Goal: Book appointment/travel/reservation

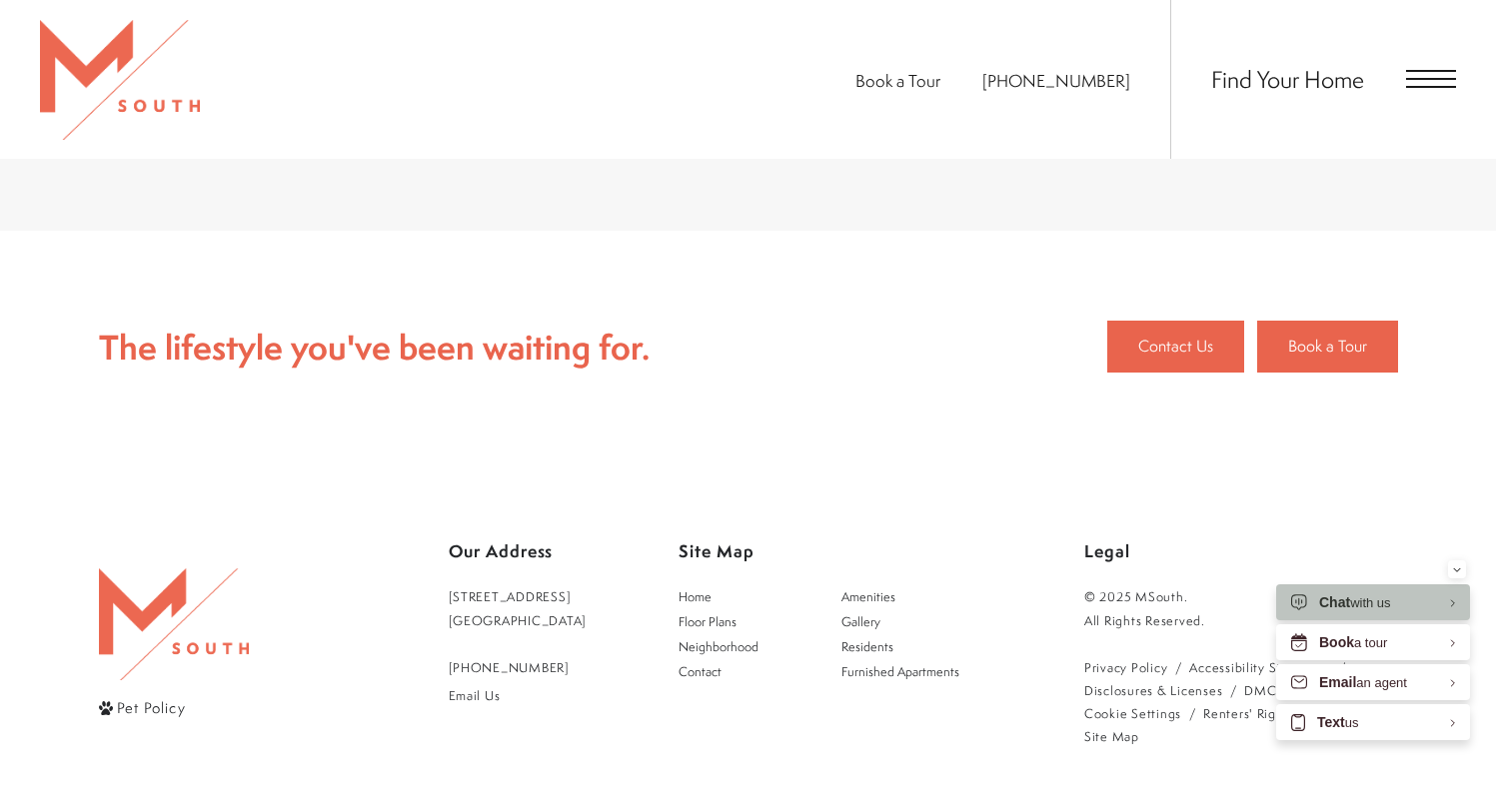
scroll to position [4635, 0]
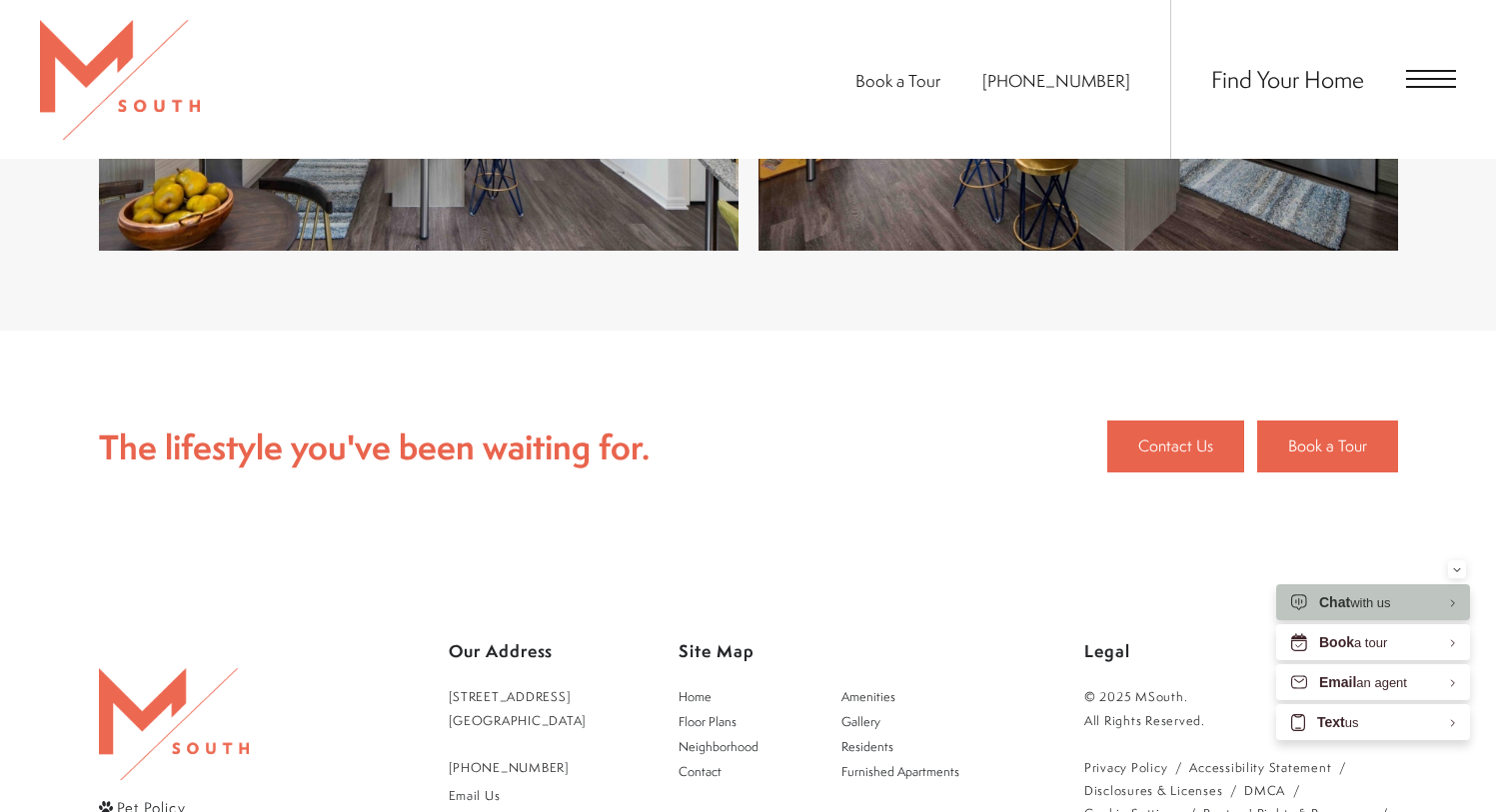
click at [1419, 82] on span "Open Menu" at bounding box center [1431, 79] width 50 height 18
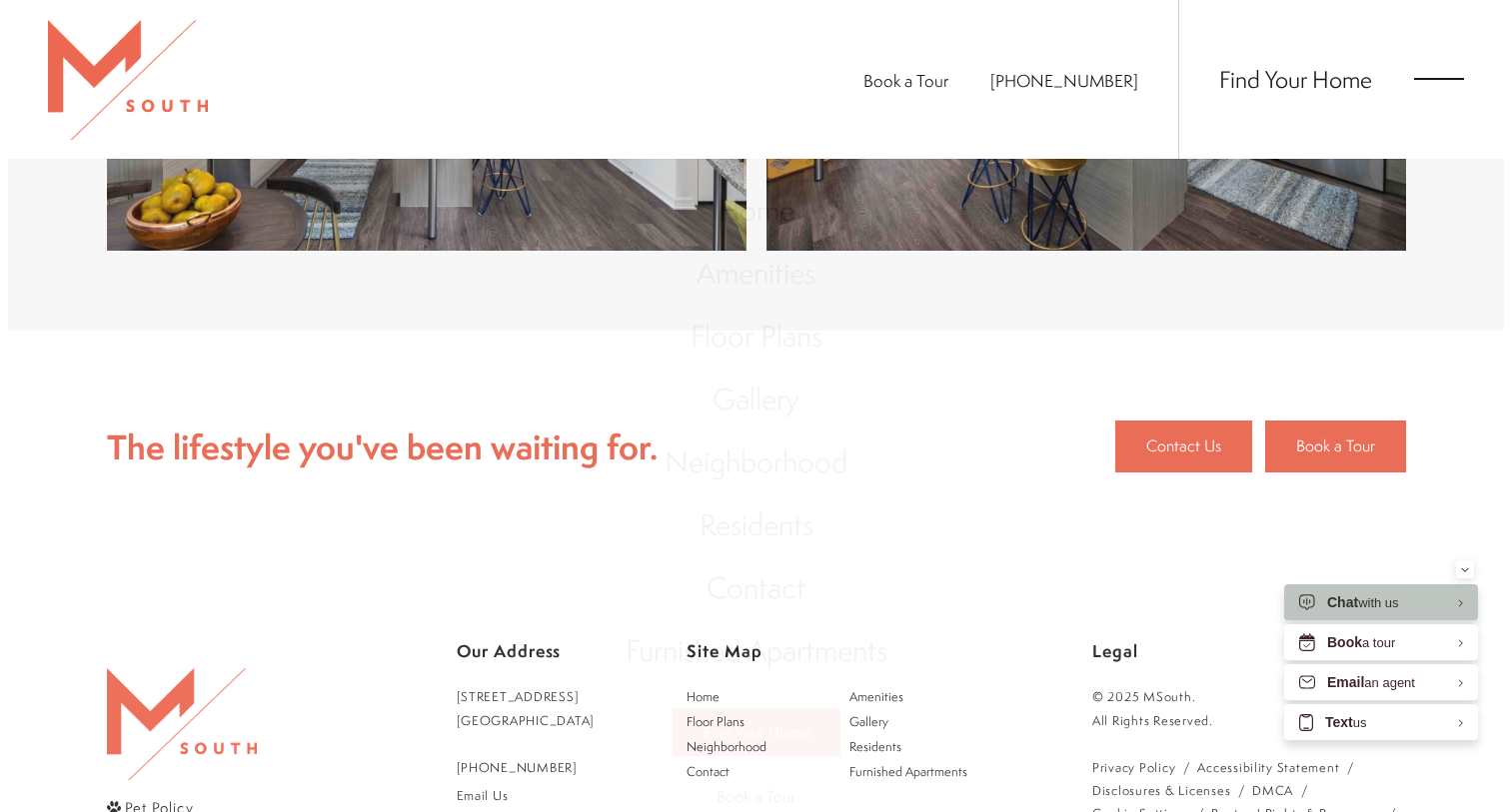
scroll to position [0, 0]
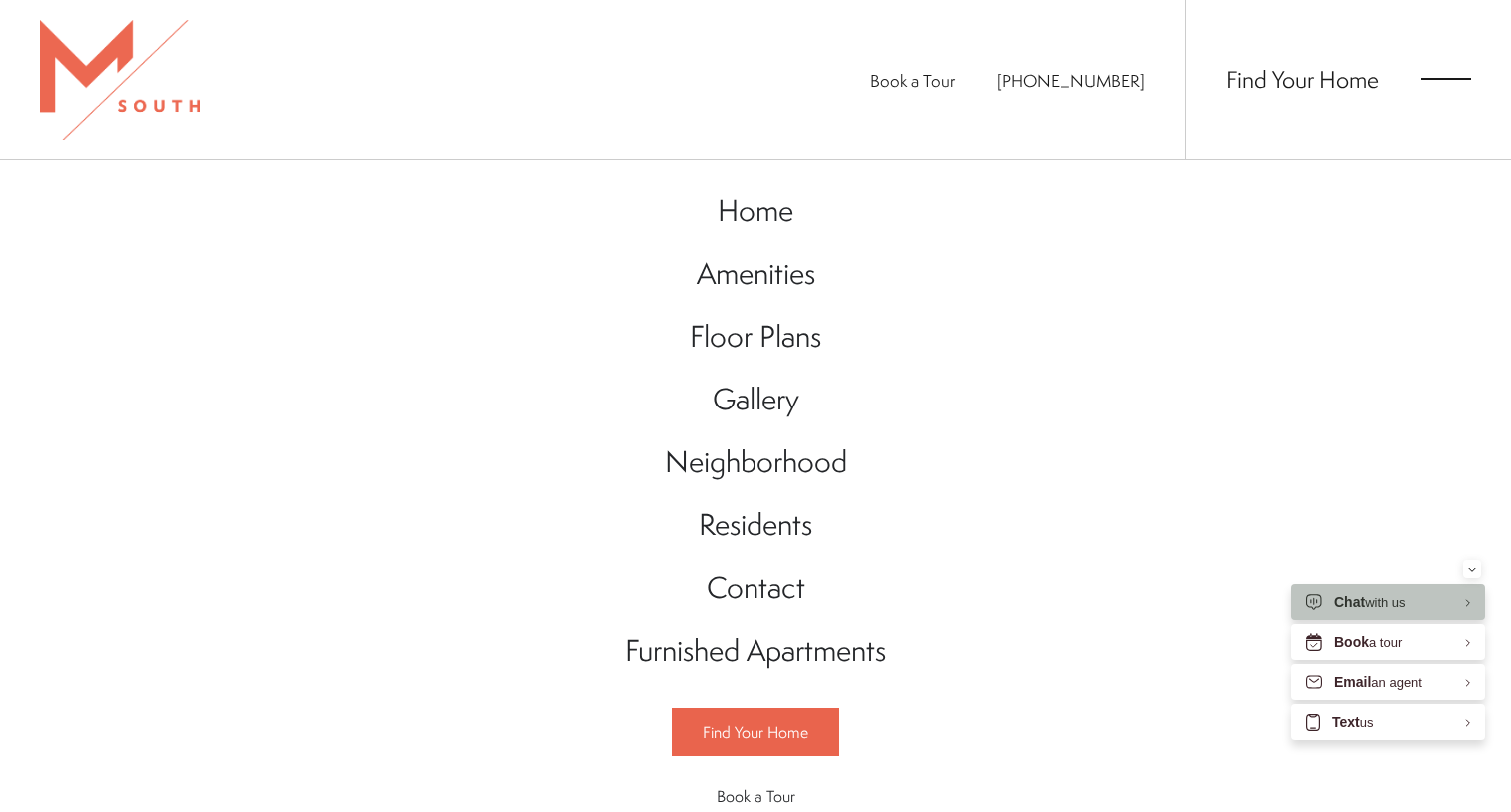
click at [1419, 82] on div "Find Your Home" at bounding box center [1328, 79] width 286 height 159
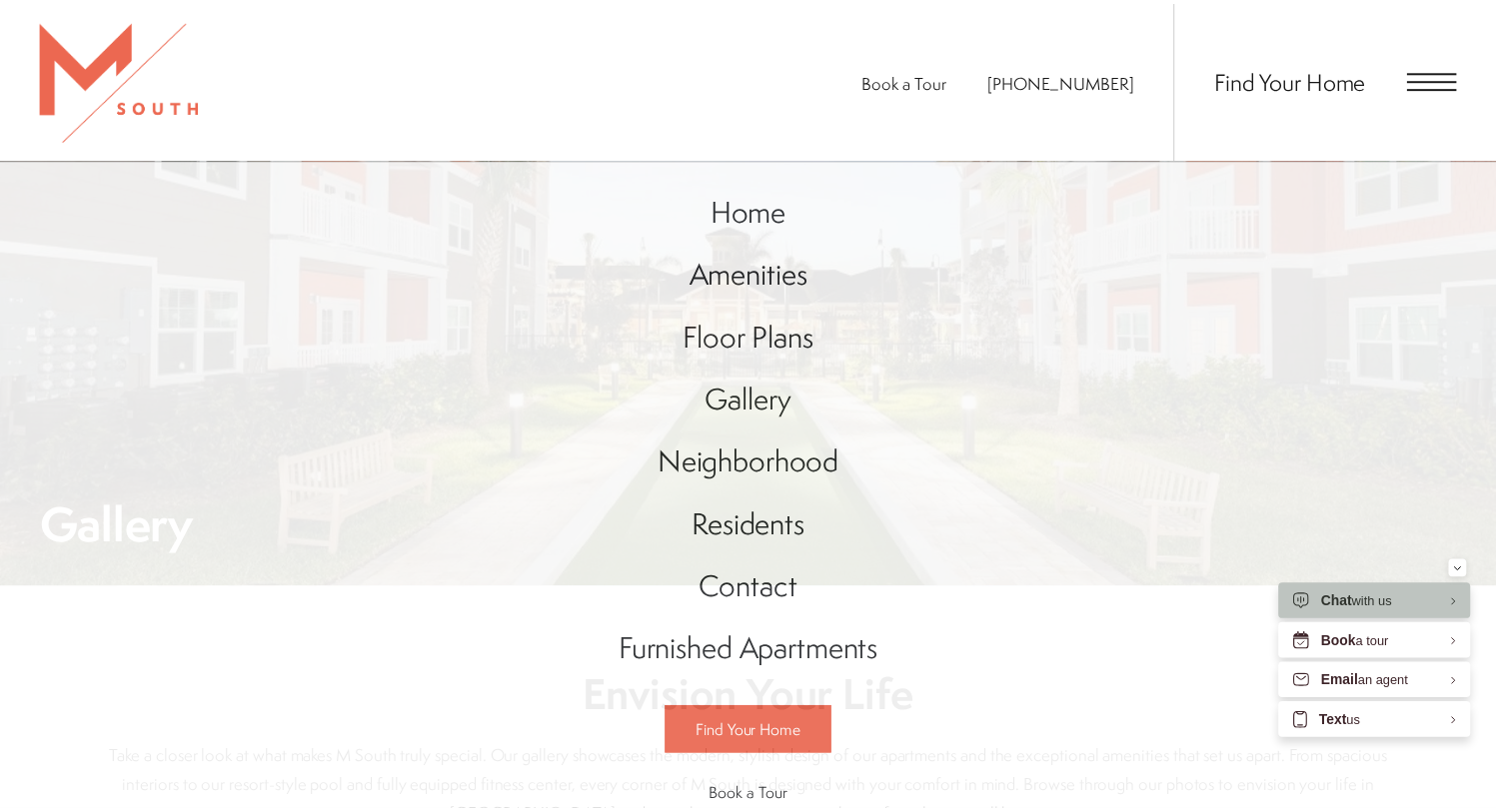
scroll to position [4635, 0]
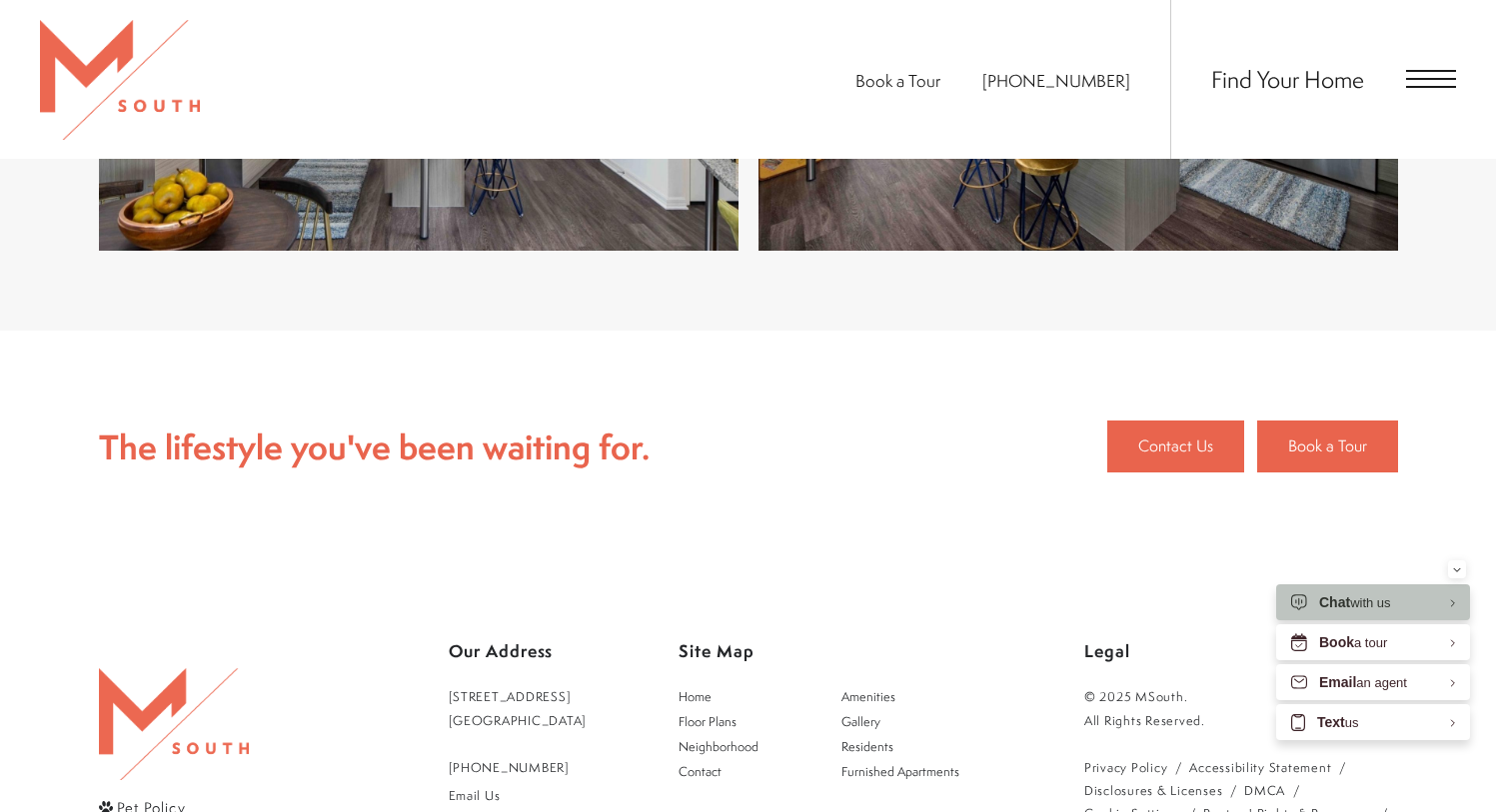
click at [937, 82] on span "Book a Tour" at bounding box center [897, 80] width 85 height 23
